Goal: Book appointment/travel/reservation

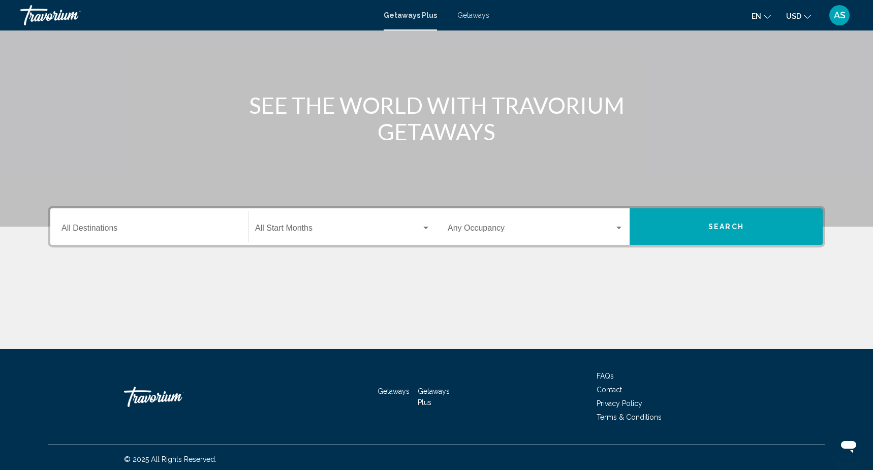
scroll to position [82, 0]
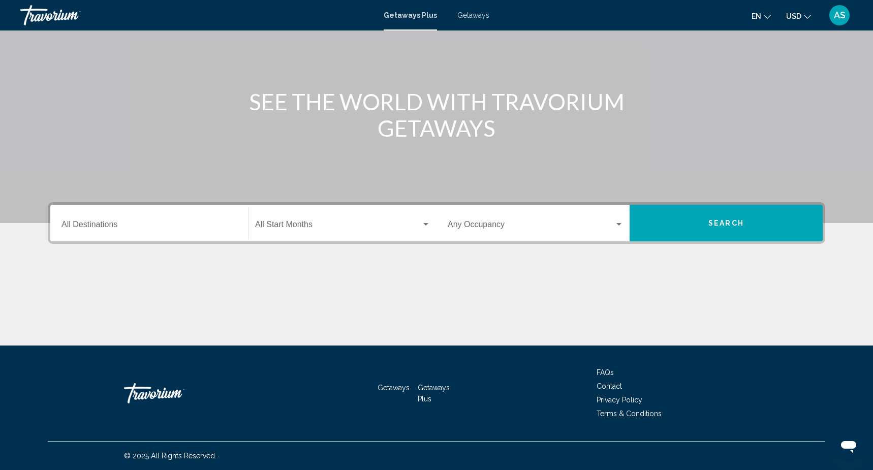
click at [196, 216] on div "Destination All Destinations" at bounding box center [149, 223] width 176 height 32
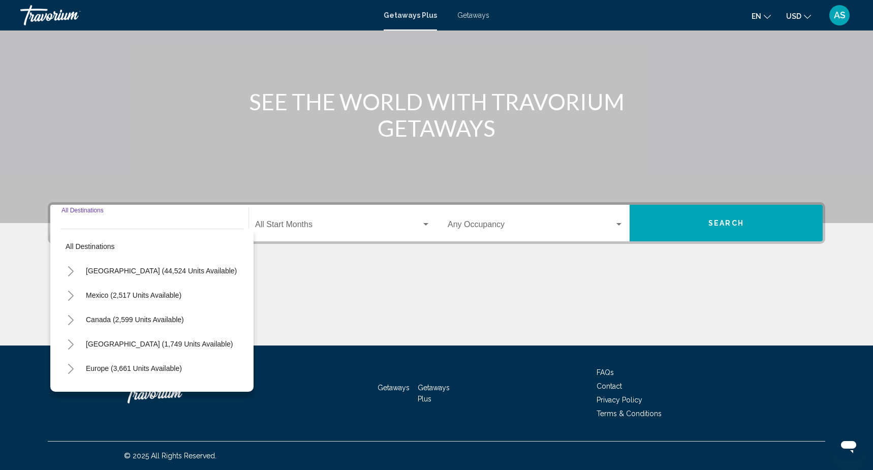
click at [197, 216] on div "Destination All Destinations" at bounding box center [149, 223] width 176 height 32
click at [70, 271] on icon "Toggle United States (44,524 units available)" at bounding box center [71, 271] width 8 height 10
click at [84, 296] on button "Toggle Alabama (1 units available)" at bounding box center [81, 295] width 20 height 20
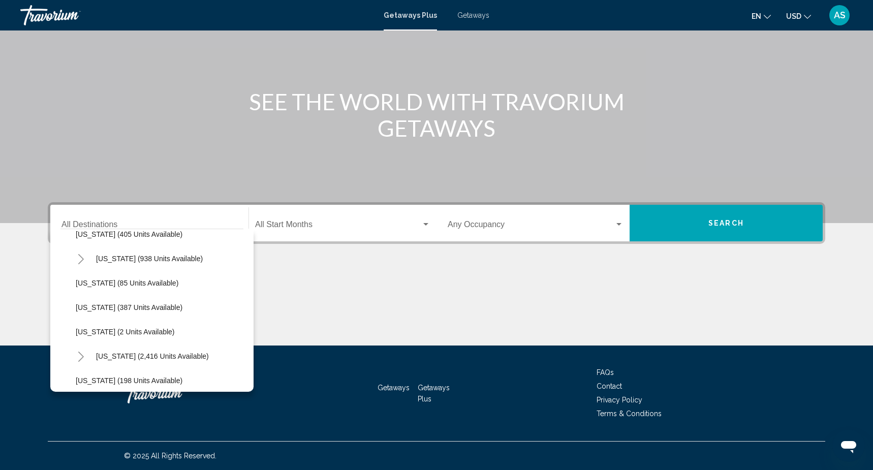
scroll to position [453, 0]
click at [82, 353] on icon "Toggle Missouri (2,416 units available)" at bounding box center [81, 355] width 8 height 10
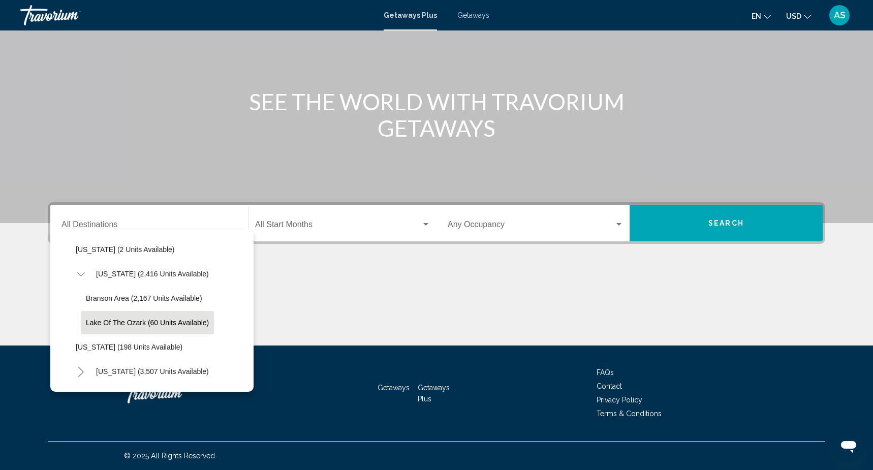
scroll to position [535, 0]
click at [138, 299] on span "Branson Area (2,167 units available)" at bounding box center [144, 297] width 116 height 8
type input "**********"
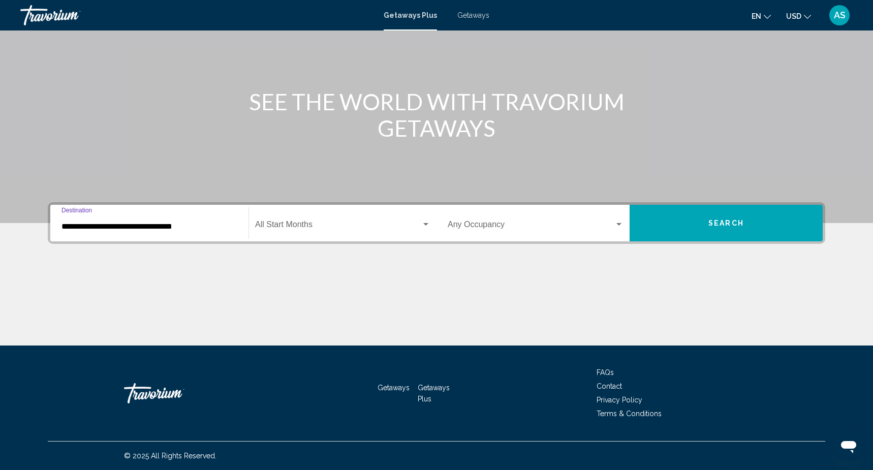
click at [755, 214] on button "Search" at bounding box center [725, 223] width 193 height 37
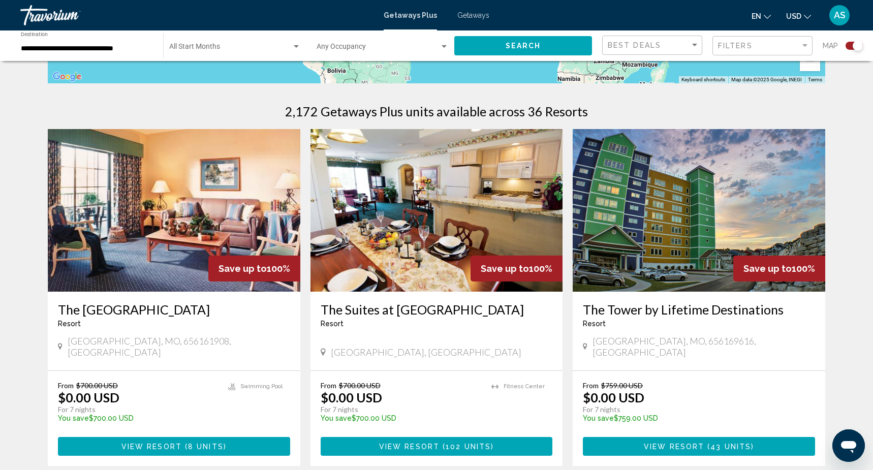
scroll to position [166, 0]
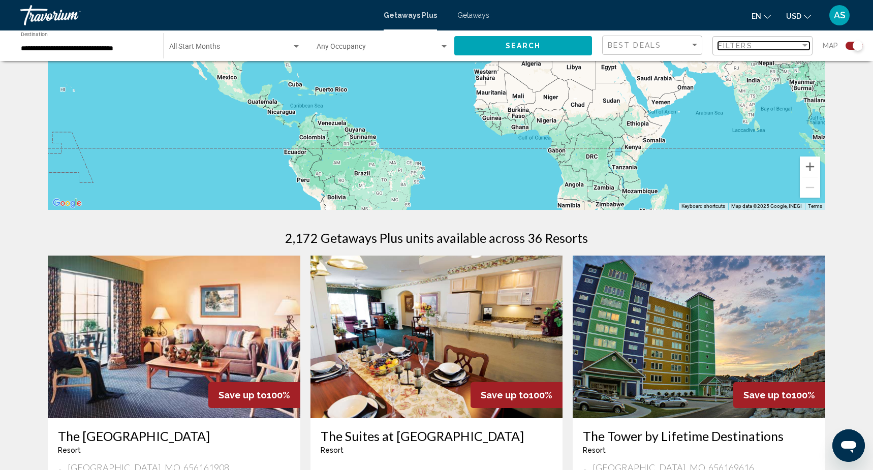
click at [806, 48] on div "Filter" at bounding box center [804, 46] width 9 height 8
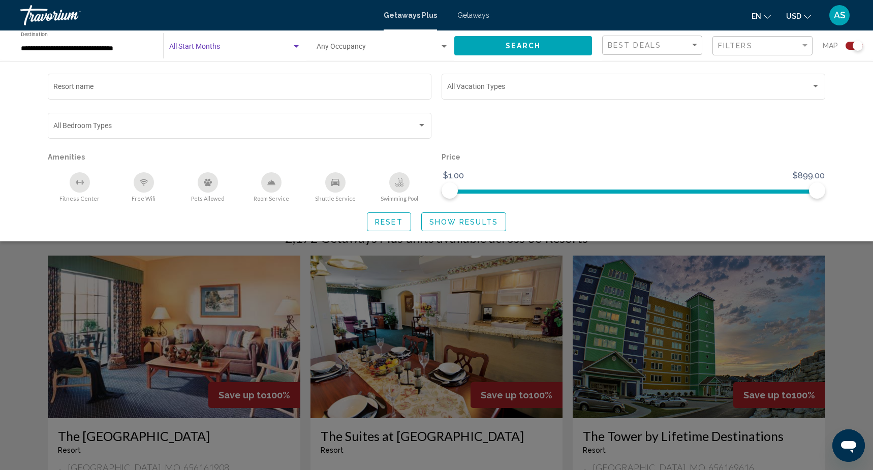
click at [296, 43] on div "Search widget" at bounding box center [296, 47] width 9 height 8
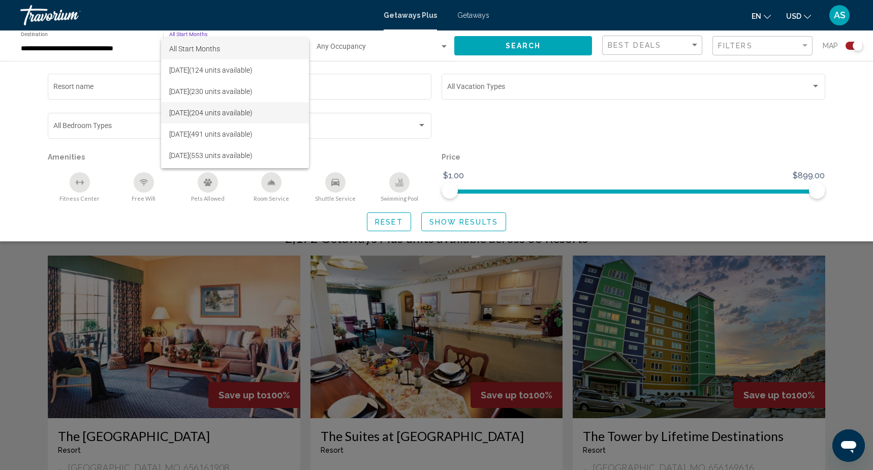
scroll to position [16, 0]
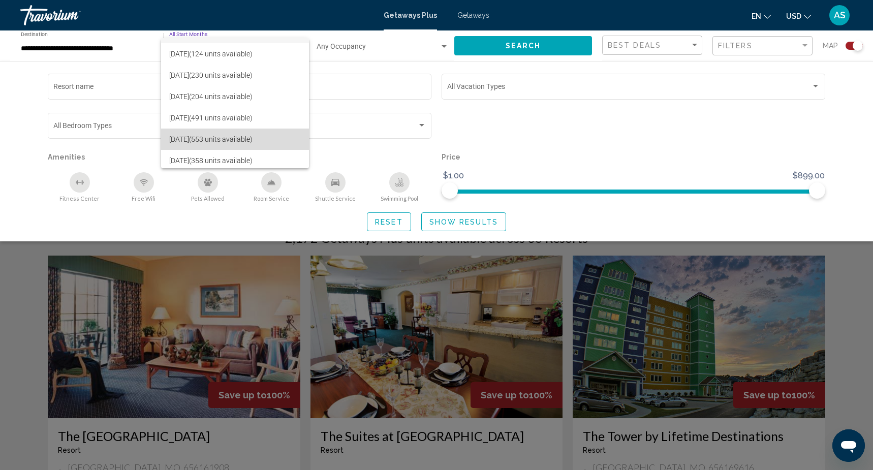
click at [270, 138] on span "[DATE] (553 units available)" at bounding box center [235, 139] width 132 height 21
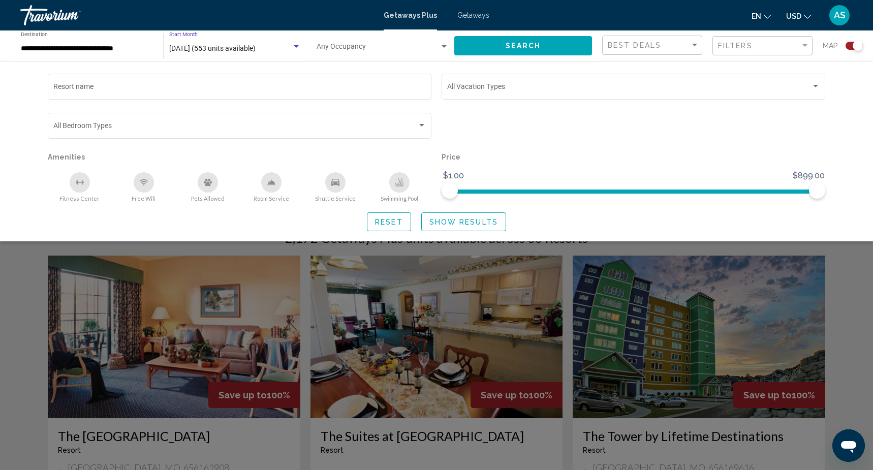
click at [479, 51] on button "Search" at bounding box center [523, 45] width 138 height 19
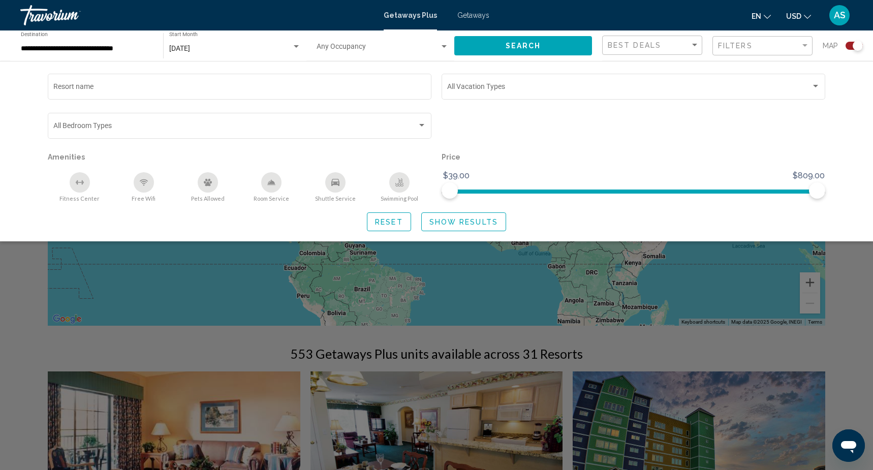
scroll to position [168, 0]
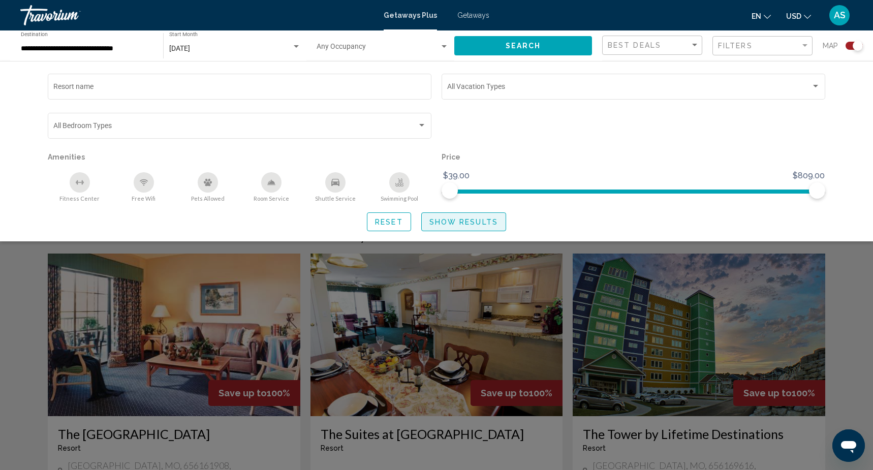
click at [473, 224] on span "Show Results" at bounding box center [463, 222] width 69 height 8
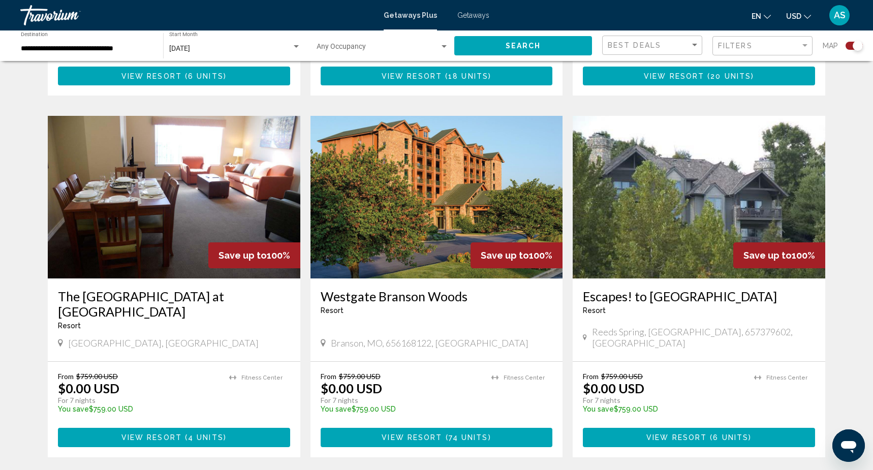
scroll to position [679, 0]
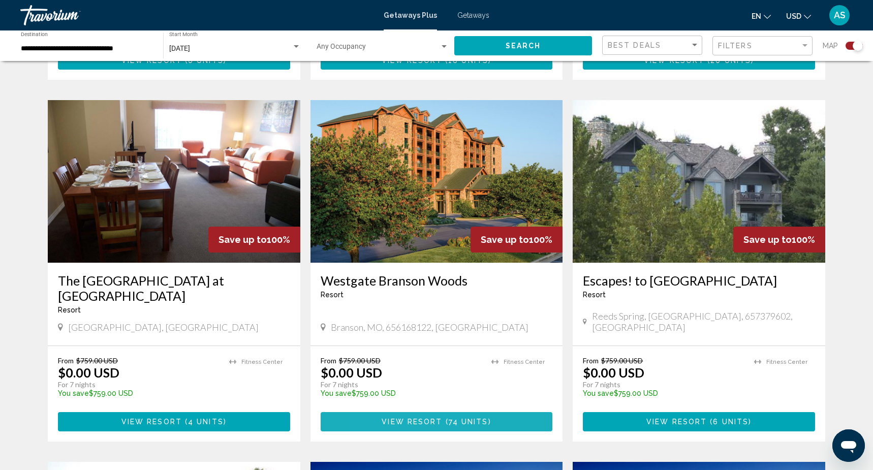
click at [387, 418] on span "View Resort" at bounding box center [412, 422] width 60 height 8
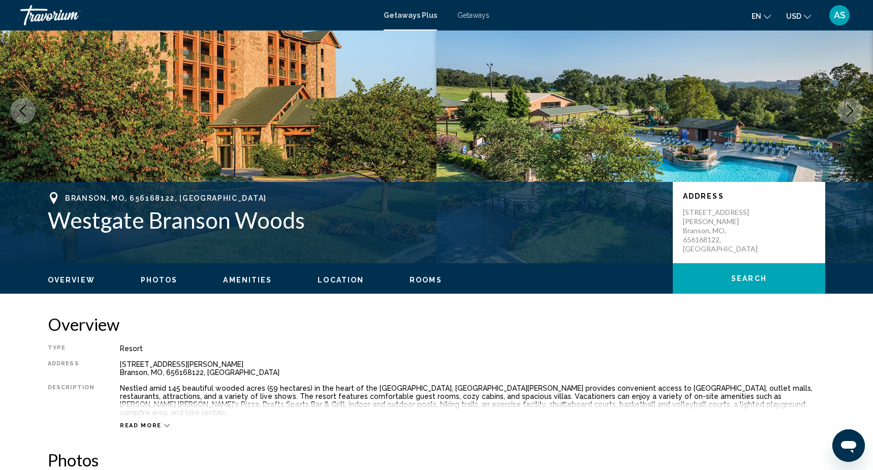
scroll to position [75, 0]
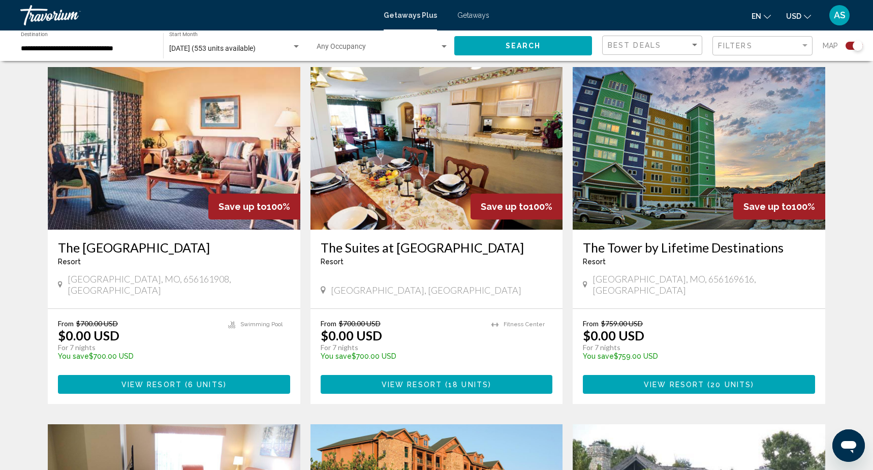
scroll to position [371, 0]
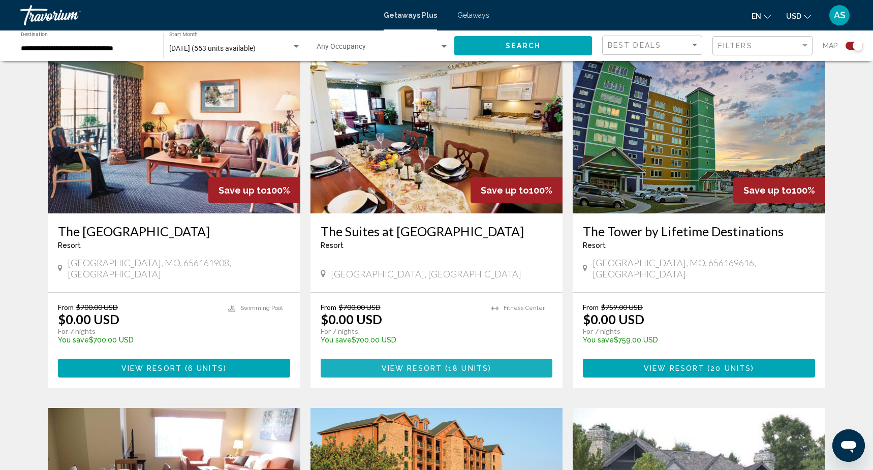
click at [362, 363] on button "View Resort ( 18 units )" at bounding box center [437, 368] width 232 height 19
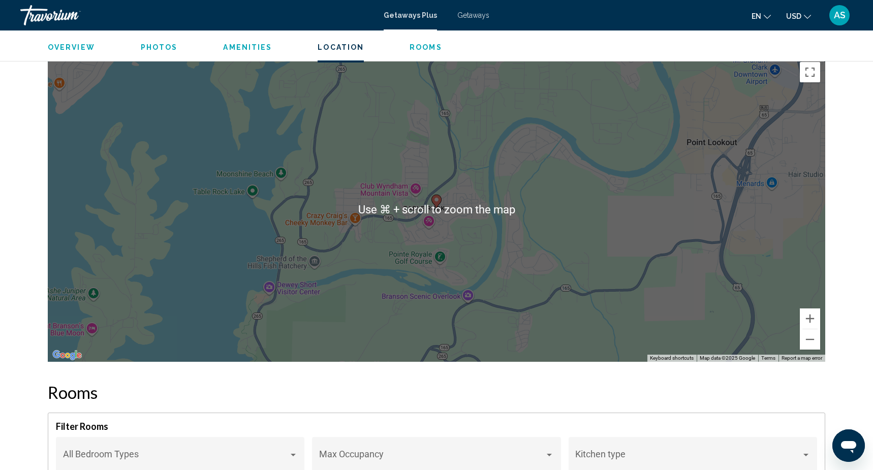
scroll to position [1233, 0]
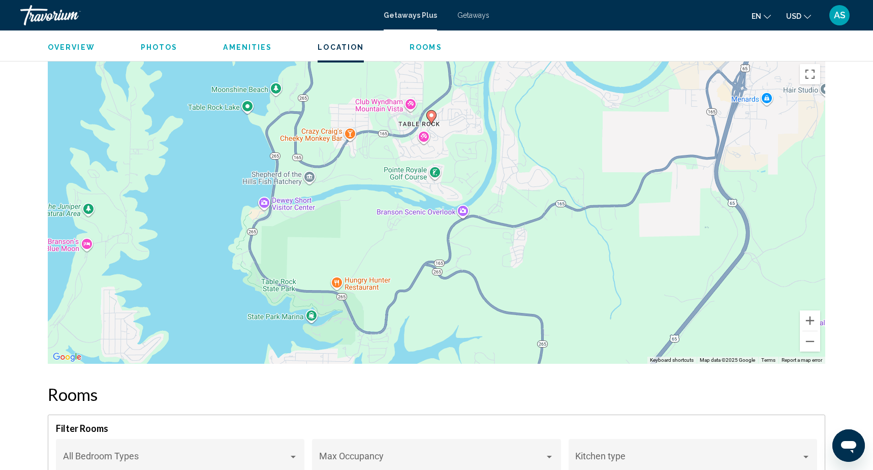
drag, startPoint x: 430, startPoint y: 266, endPoint x: 425, endPoint y: 210, distance: 56.6
click at [425, 210] on div "To activate drag with keyboard, press Alt + Enter. Once in keyboard drag state,…" at bounding box center [436, 211] width 777 height 305
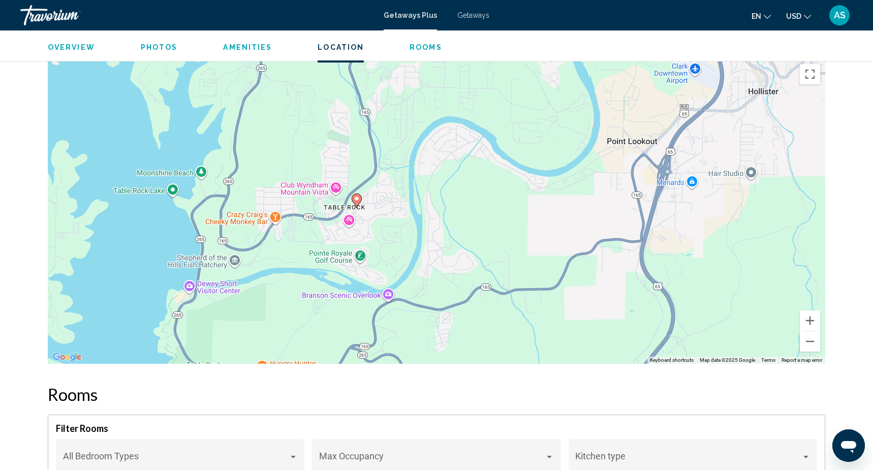
drag, startPoint x: 334, startPoint y: 210, endPoint x: 268, endPoint y: 285, distance: 100.1
click at [265, 292] on div "To activate drag with keyboard, press Alt + Enter. Once in keyboard drag state,…" at bounding box center [436, 211] width 777 height 305
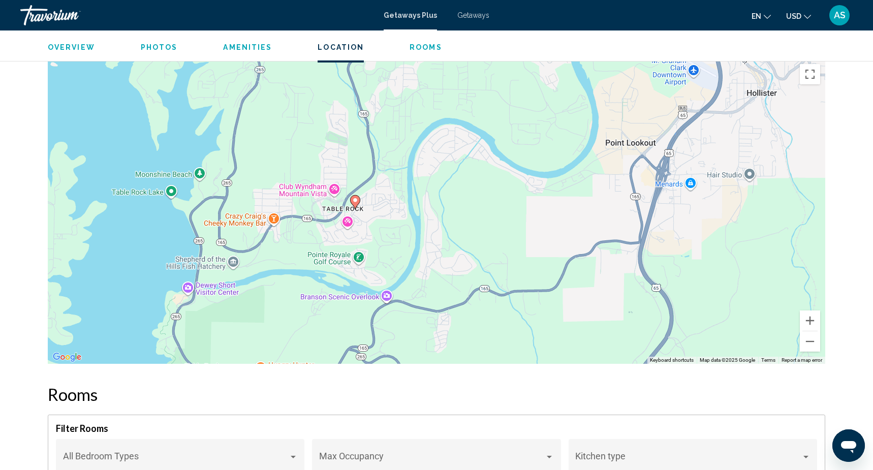
click at [335, 189] on div "To activate drag with keyboard, press Alt + Enter. Once in keyboard drag state,…" at bounding box center [436, 211] width 777 height 305
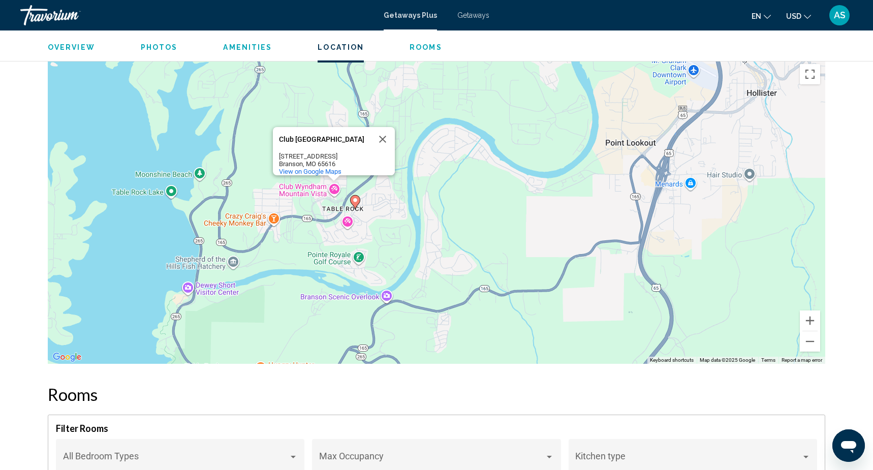
click at [407, 212] on div "To activate drag with keyboard, press Alt + Enter. Once in keyboard drag state,…" at bounding box center [436, 211] width 777 height 305
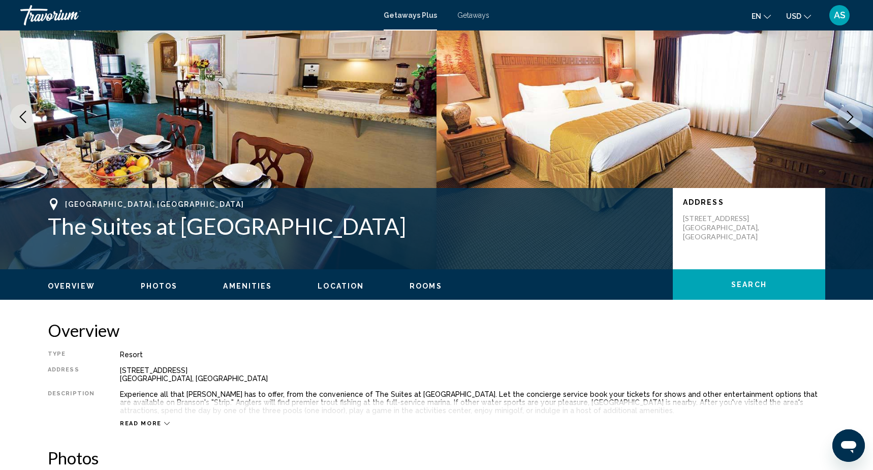
scroll to position [0, 0]
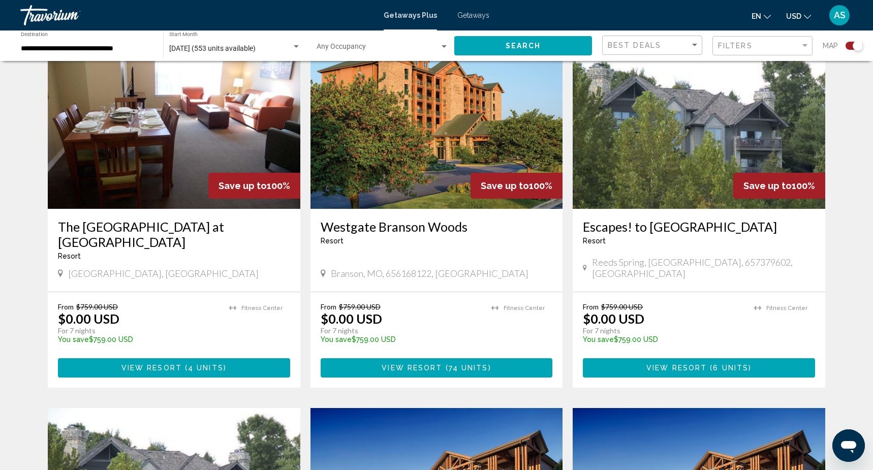
scroll to position [749, 0]
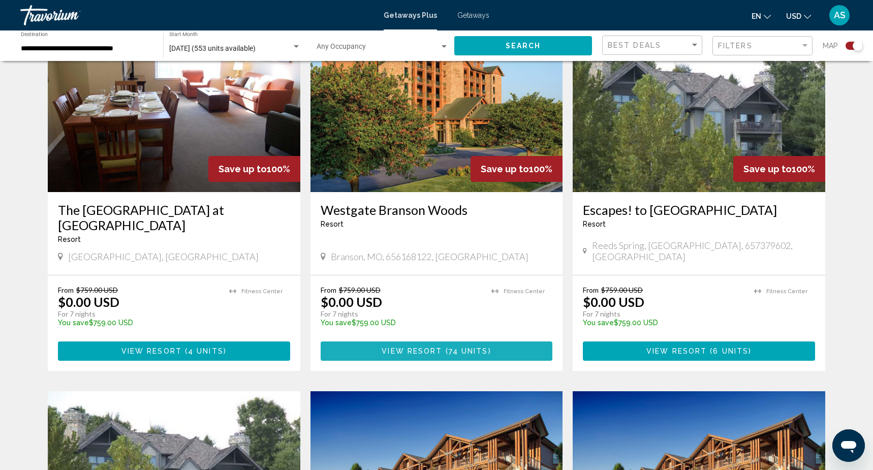
click at [407, 348] on span "View Resort" at bounding box center [412, 352] width 60 height 8
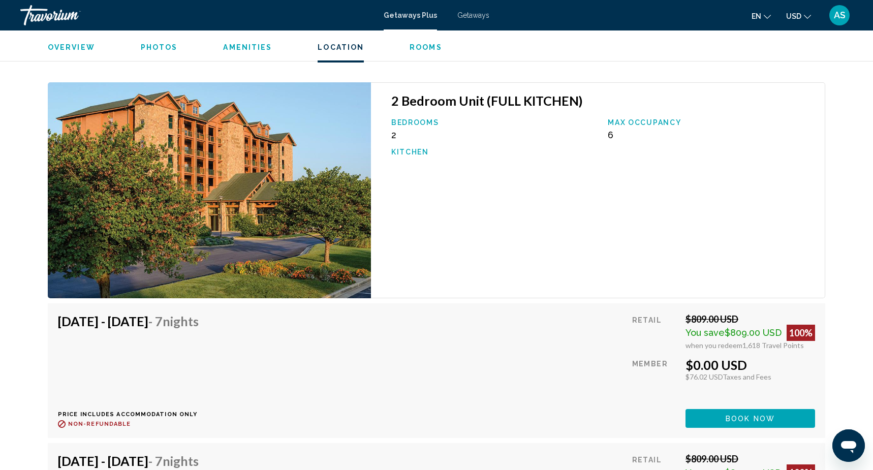
scroll to position [5427, 0]
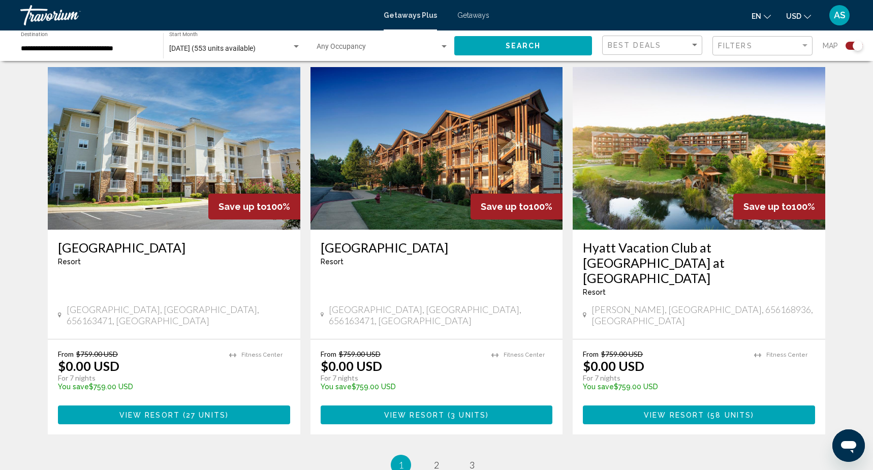
scroll to position [1407, 0]
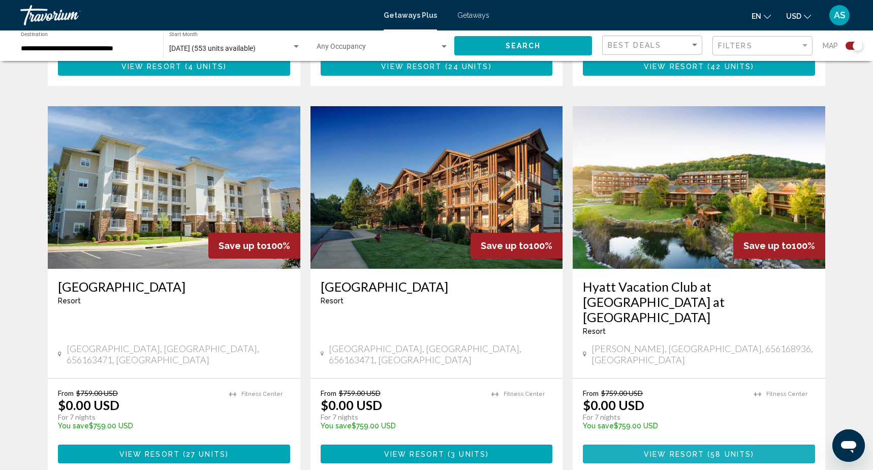
click at [657, 450] on span "View Resort" at bounding box center [674, 454] width 60 height 8
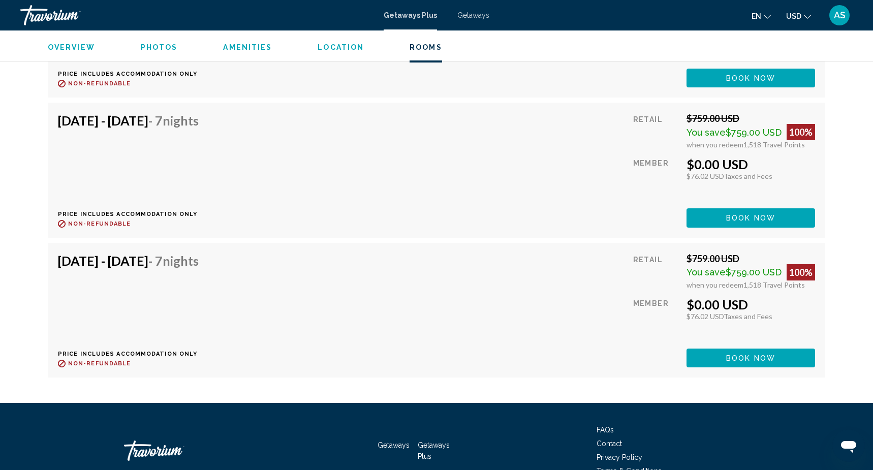
scroll to position [2783, 0]
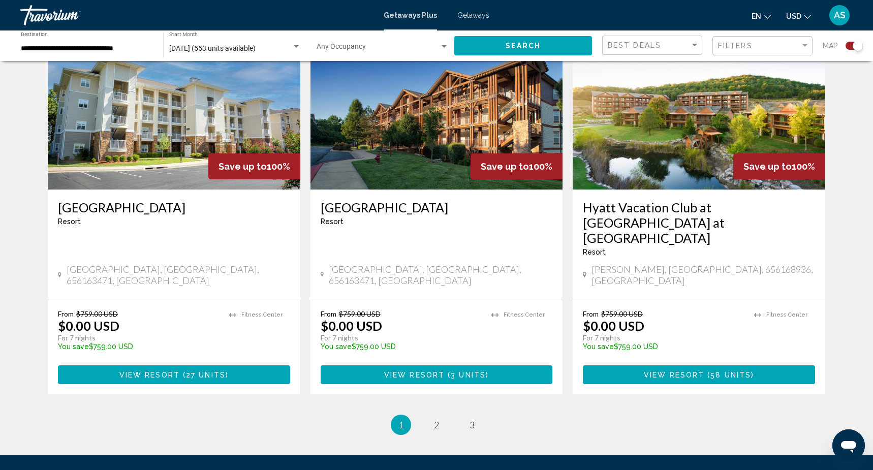
scroll to position [1532, 0]
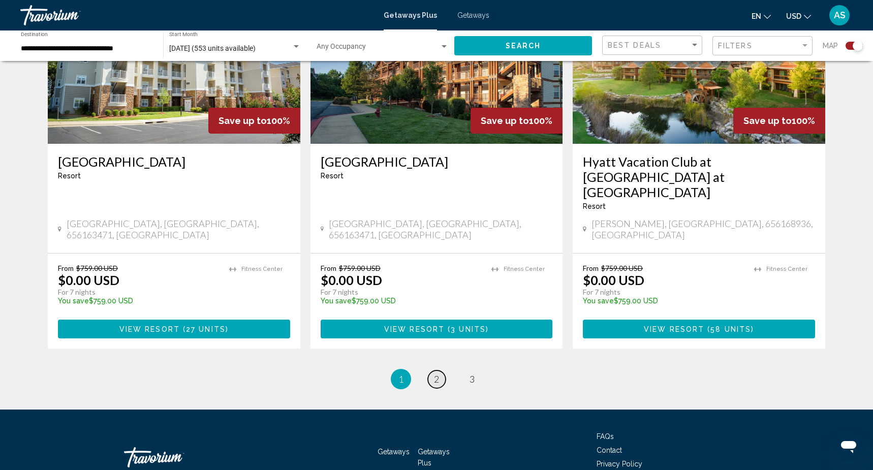
click at [438, 373] on span "2" at bounding box center [436, 378] width 5 height 11
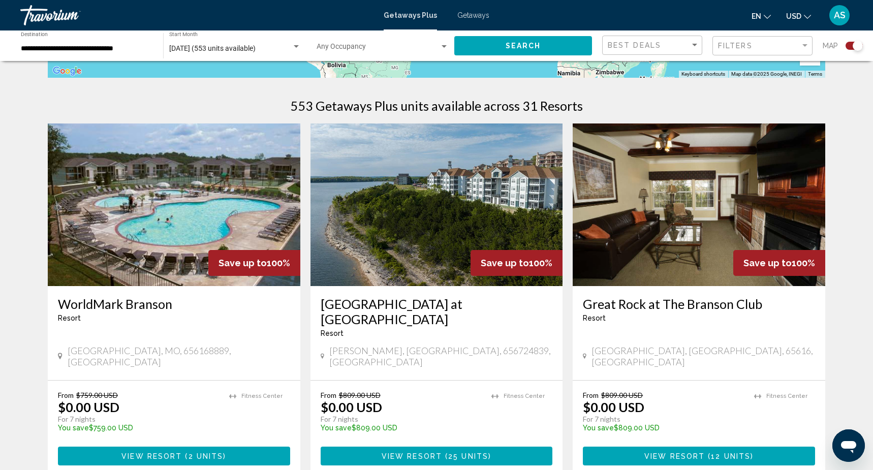
scroll to position [306, 0]
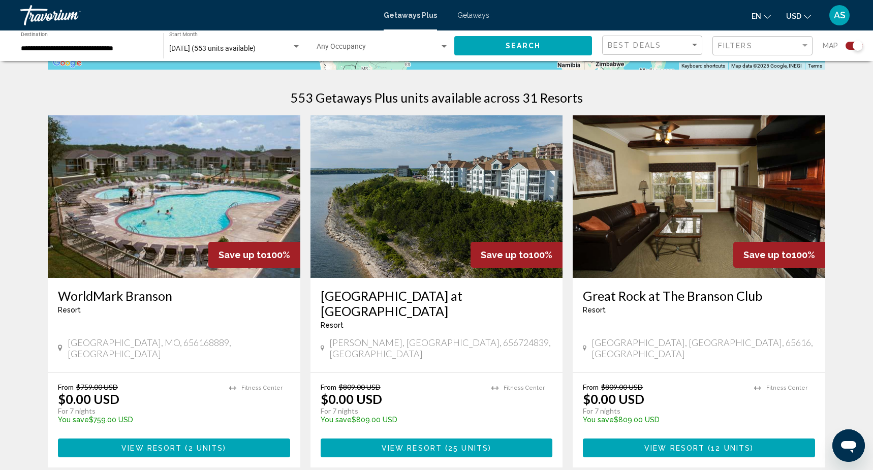
click at [182, 260] on img "Main content" at bounding box center [174, 196] width 252 height 163
